Goal: Information Seeking & Learning: Learn about a topic

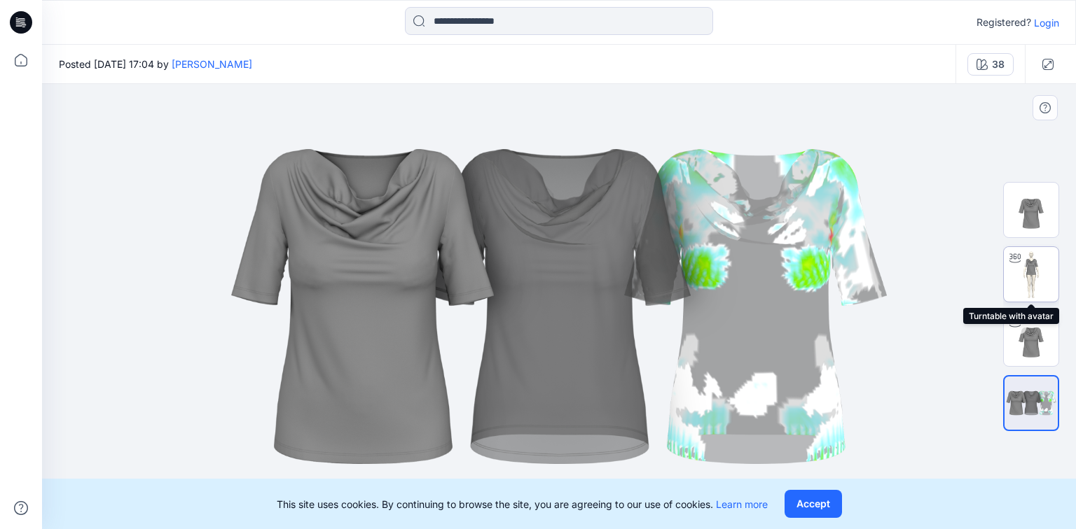
click at [1028, 268] on img at bounding box center [1030, 274] width 55 height 55
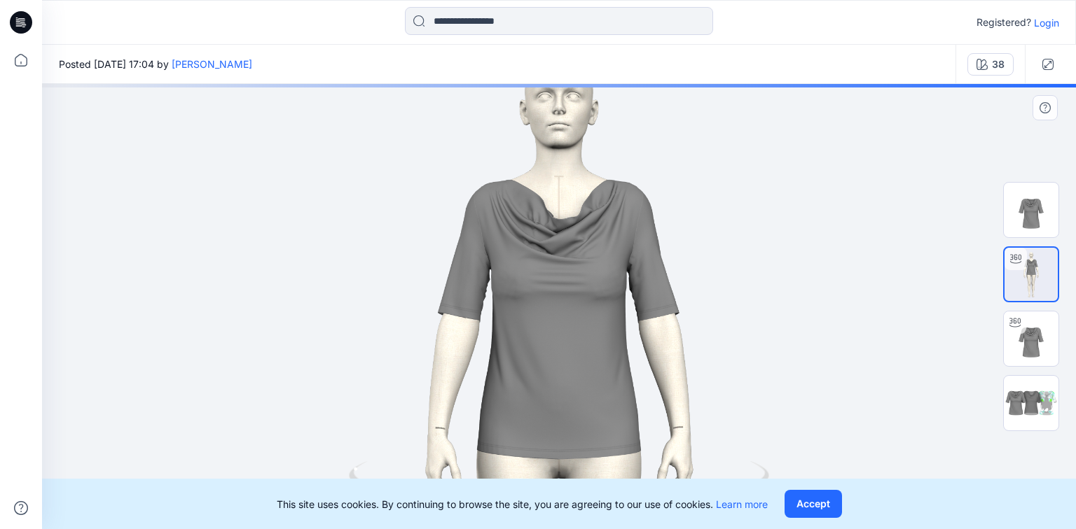
drag, startPoint x: 639, startPoint y: 161, endPoint x: 580, endPoint y: 311, distance: 161.0
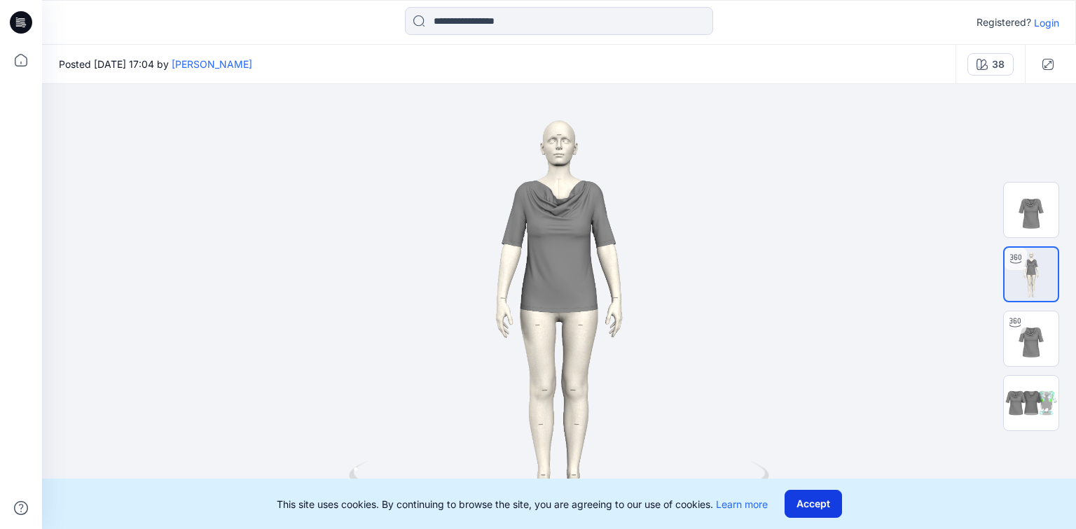
click at [804, 507] on button "Accept" at bounding box center [812, 504] width 57 height 28
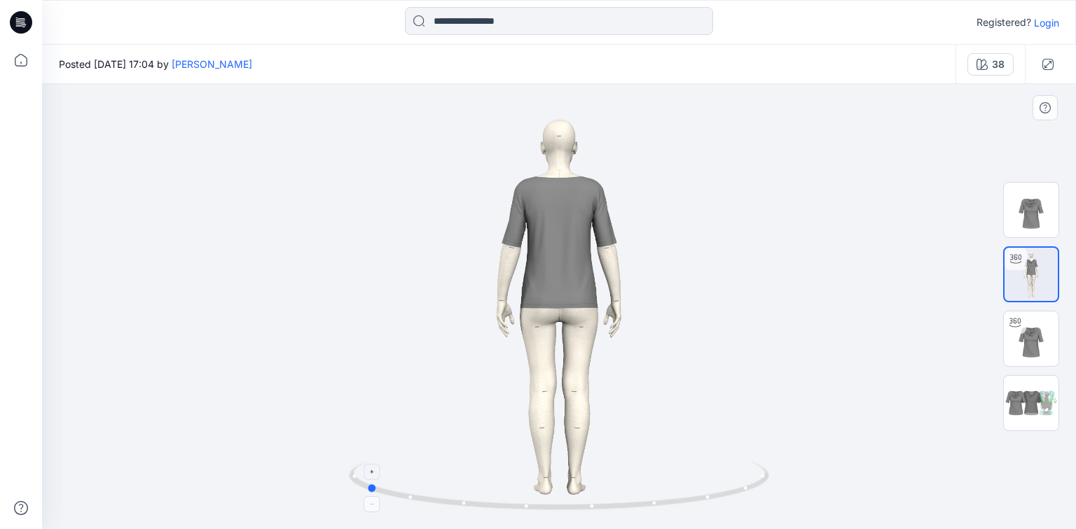
drag, startPoint x: 559, startPoint y: 510, endPoint x: 366, endPoint y: 507, distance: 193.3
click at [366, 507] on icon at bounding box center [561, 487] width 424 height 53
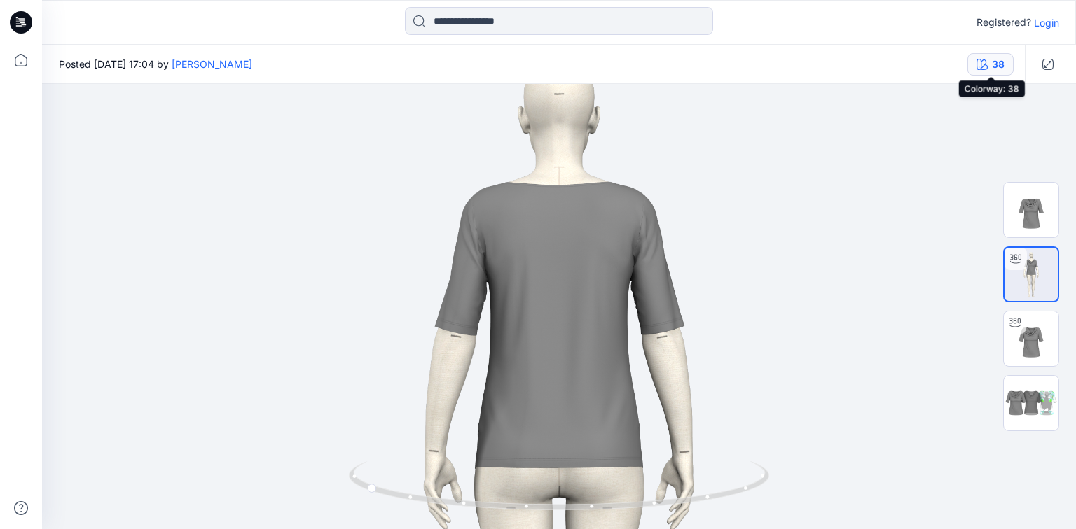
click at [995, 59] on div "38" at bounding box center [998, 64] width 13 height 15
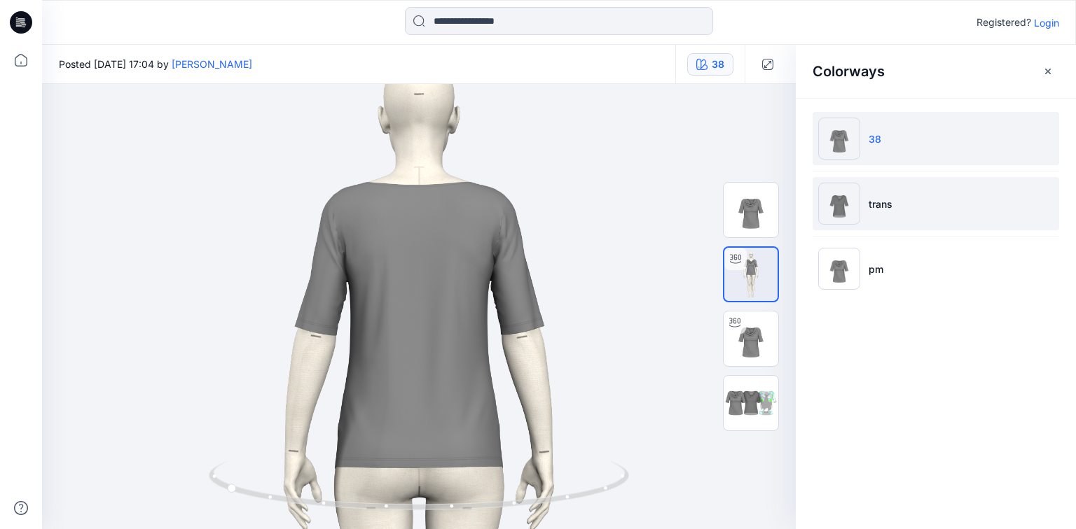
click at [837, 210] on img at bounding box center [839, 204] width 42 height 42
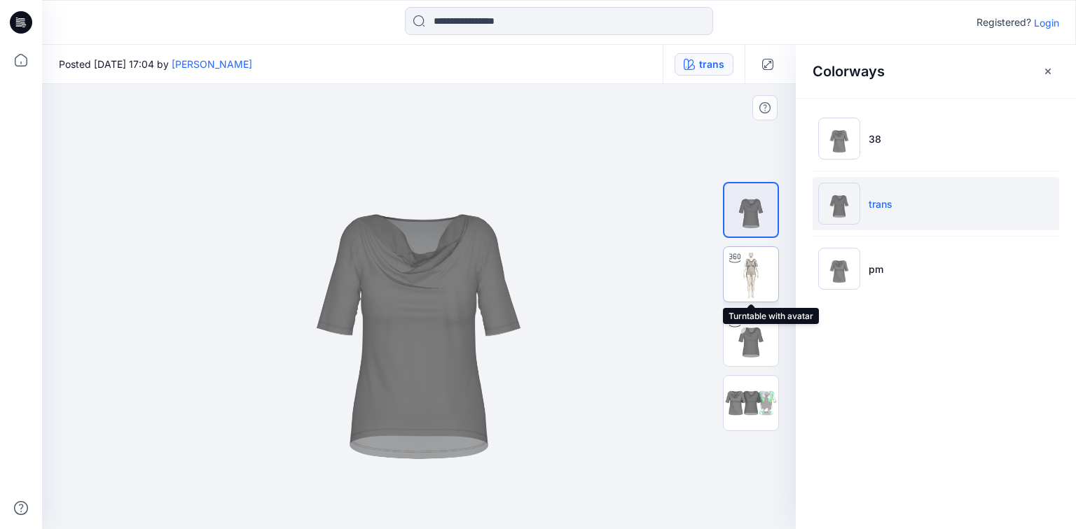
click at [748, 272] on img at bounding box center [750, 274] width 55 height 55
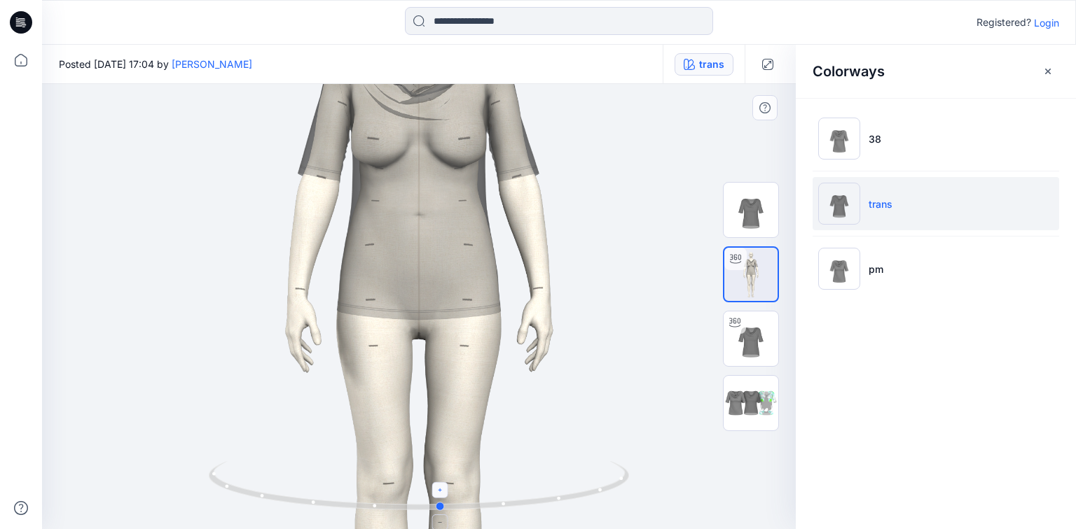
drag, startPoint x: 420, startPoint y: 507, endPoint x: 443, endPoint y: 485, distance: 31.7
click at [443, 485] on icon at bounding box center [421, 487] width 424 height 53
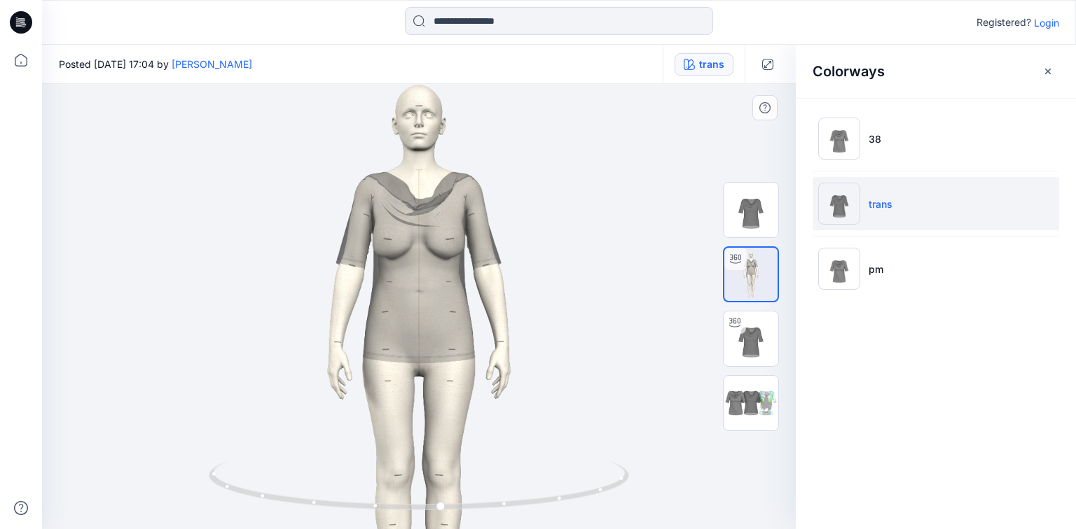
drag, startPoint x: 434, startPoint y: 148, endPoint x: 410, endPoint y: 196, distance: 53.6
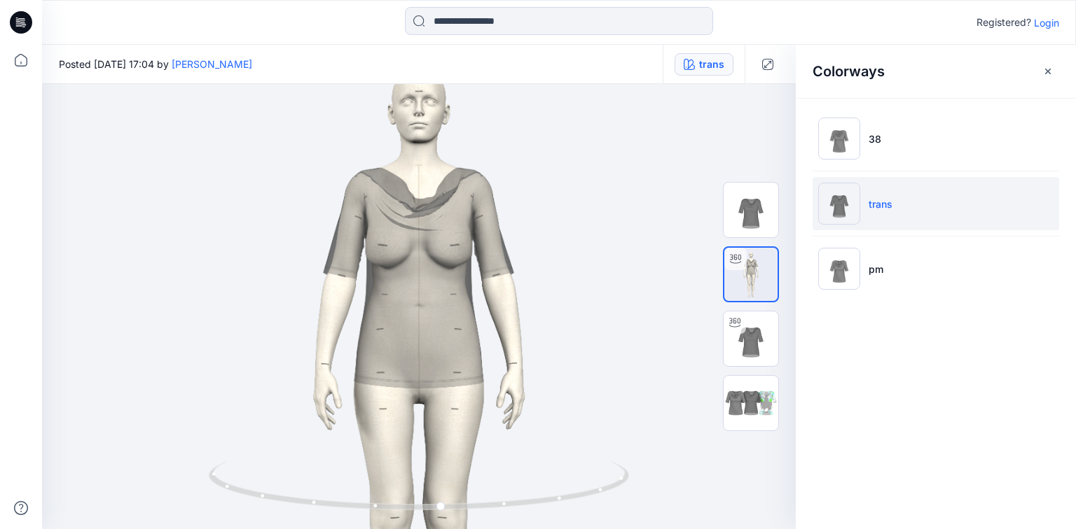
click at [18, 24] on icon at bounding box center [18, 23] width 5 height 1
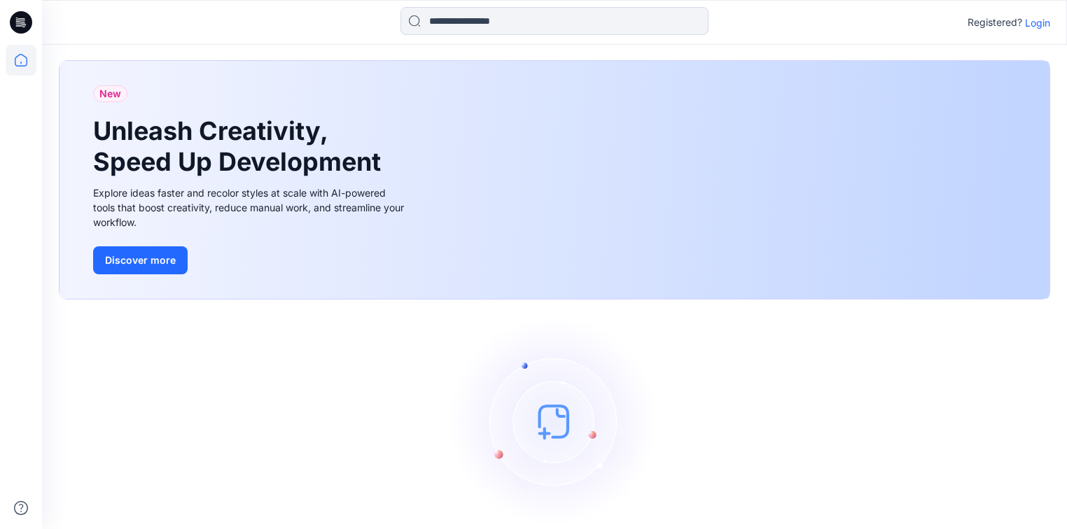
scroll to position [12, 0]
